Goal: Navigation & Orientation: Find specific page/section

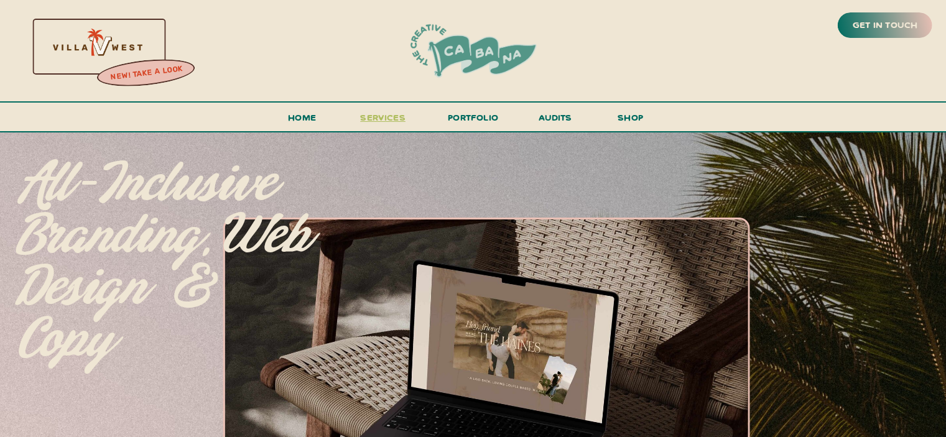
click at [381, 121] on span "services" at bounding box center [382, 117] width 45 height 12
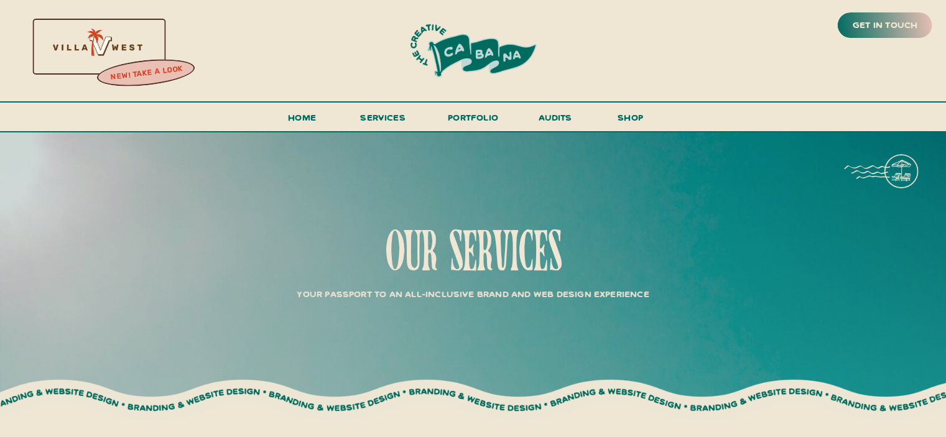
click at [157, 71] on h3 "new! take a look" at bounding box center [146, 73] width 102 height 25
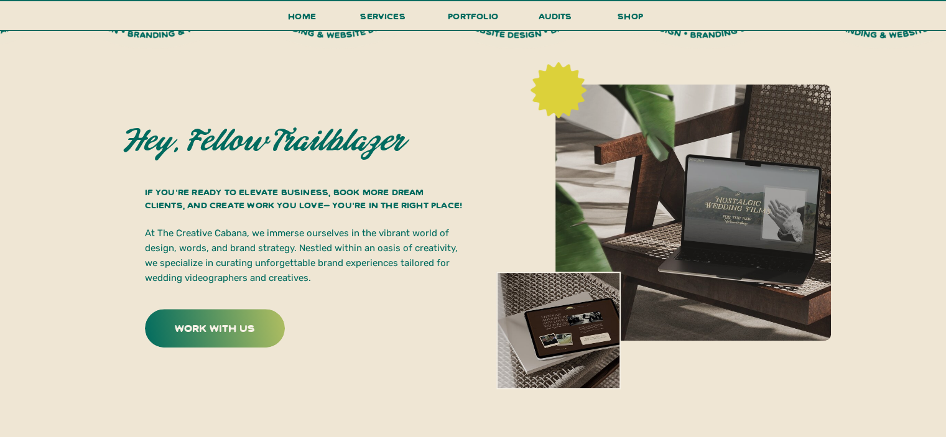
scroll to position [622, 0]
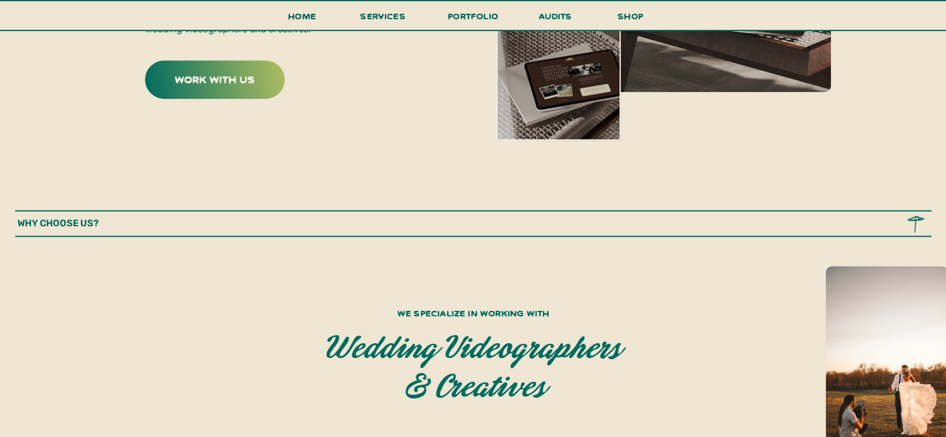
click at [920, 226] on div at bounding box center [915, 224] width 21 height 18
click at [909, 220] on div at bounding box center [915, 224] width 21 height 18
click at [920, 221] on div at bounding box center [915, 224] width 21 height 18
click at [76, 227] on p "why choose us?" at bounding box center [79, 224] width 125 height 16
drag, startPoint x: 75, startPoint y: 225, endPoint x: 90, endPoint y: 223, distance: 14.4
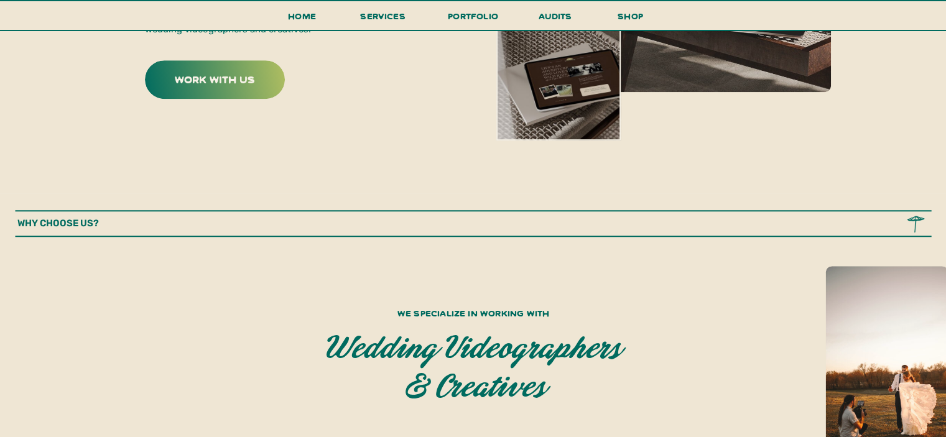
click at [76, 224] on p "why choose us?" at bounding box center [79, 224] width 125 height 16
drag, startPoint x: 110, startPoint y: 225, endPoint x: 119, endPoint y: 226, distance: 8.8
click at [115, 226] on p "why choose us?" at bounding box center [79, 224] width 125 height 16
